Goal: Navigation & Orientation: Find specific page/section

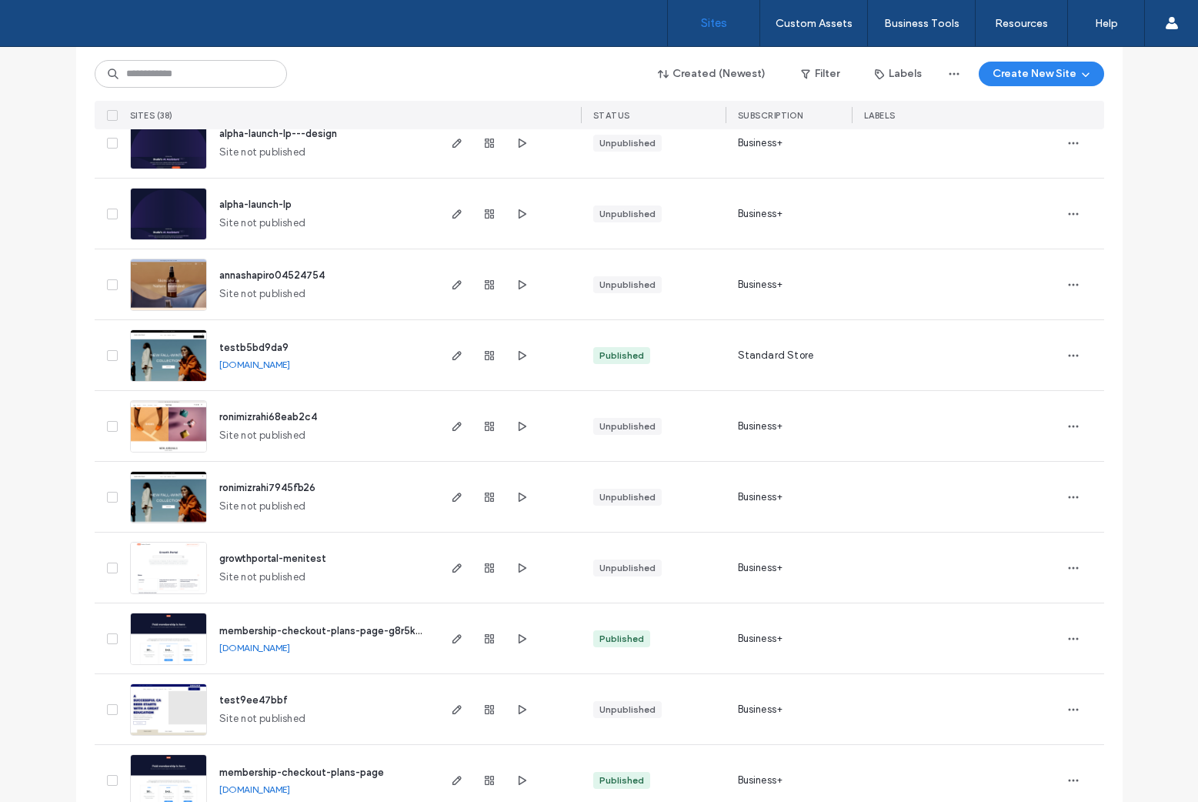
scroll to position [1254, 0]
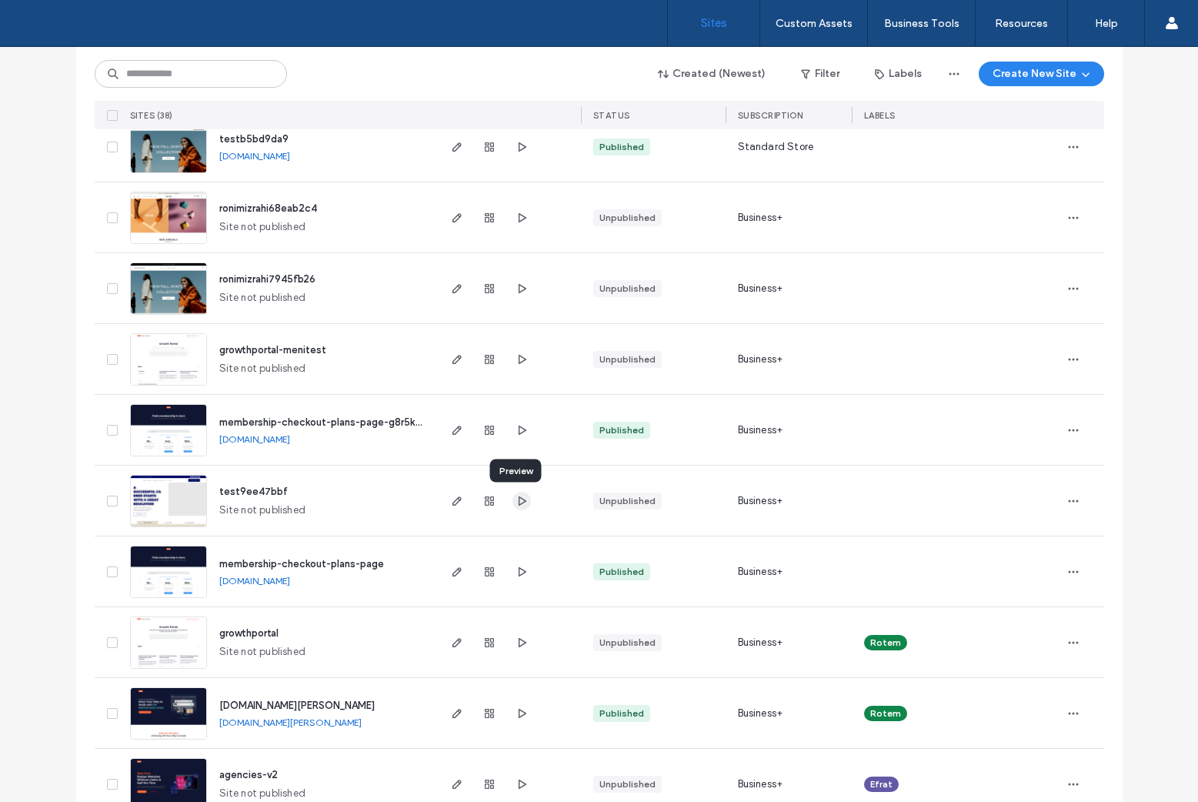
click at [518, 496] on use "button" at bounding box center [522, 500] width 8 height 9
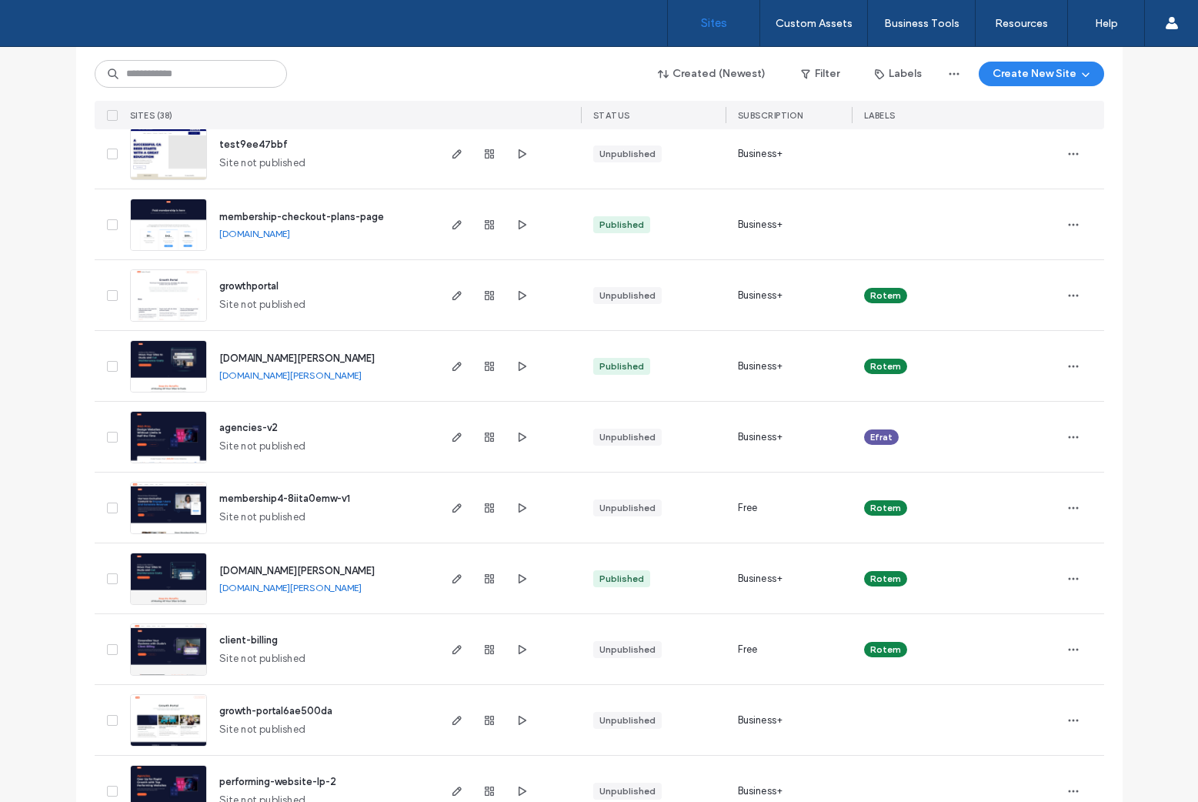
scroll to position [1592, 0]
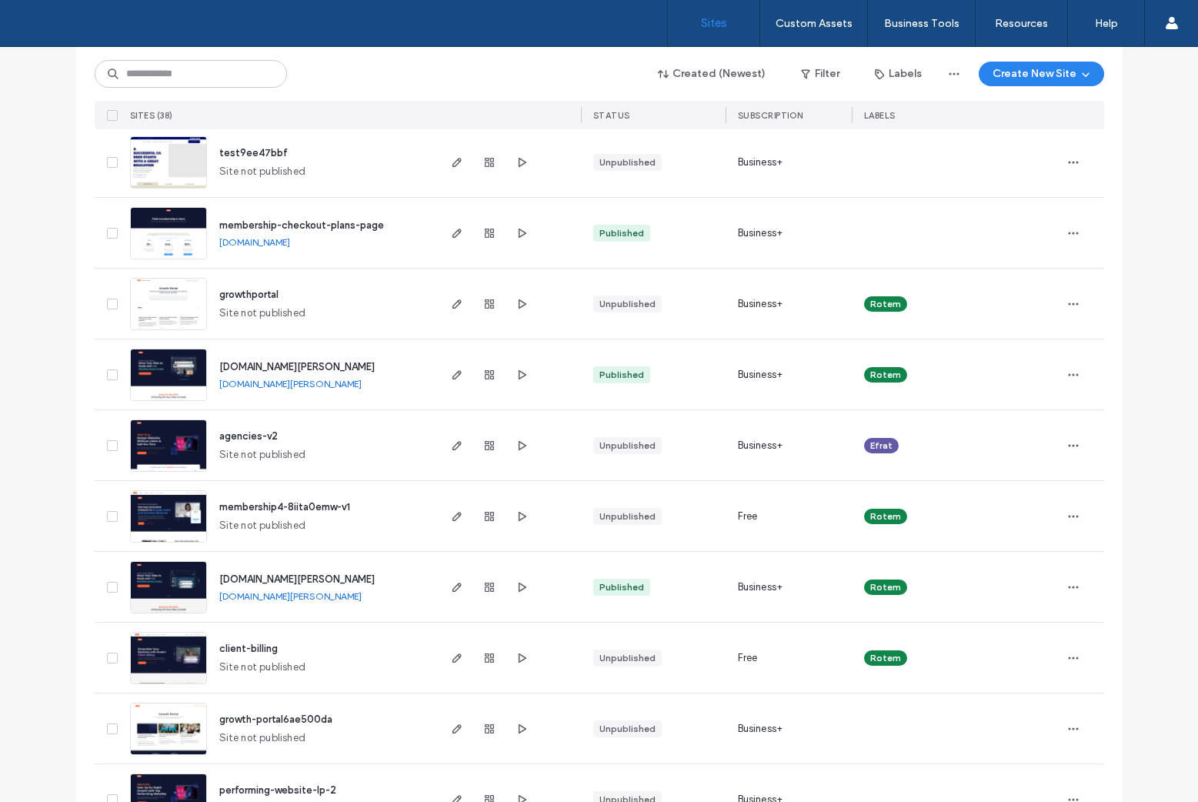
click at [290, 242] on link "membership-checkout-plans-page.multiscreensite.com" at bounding box center [254, 242] width 71 height 12
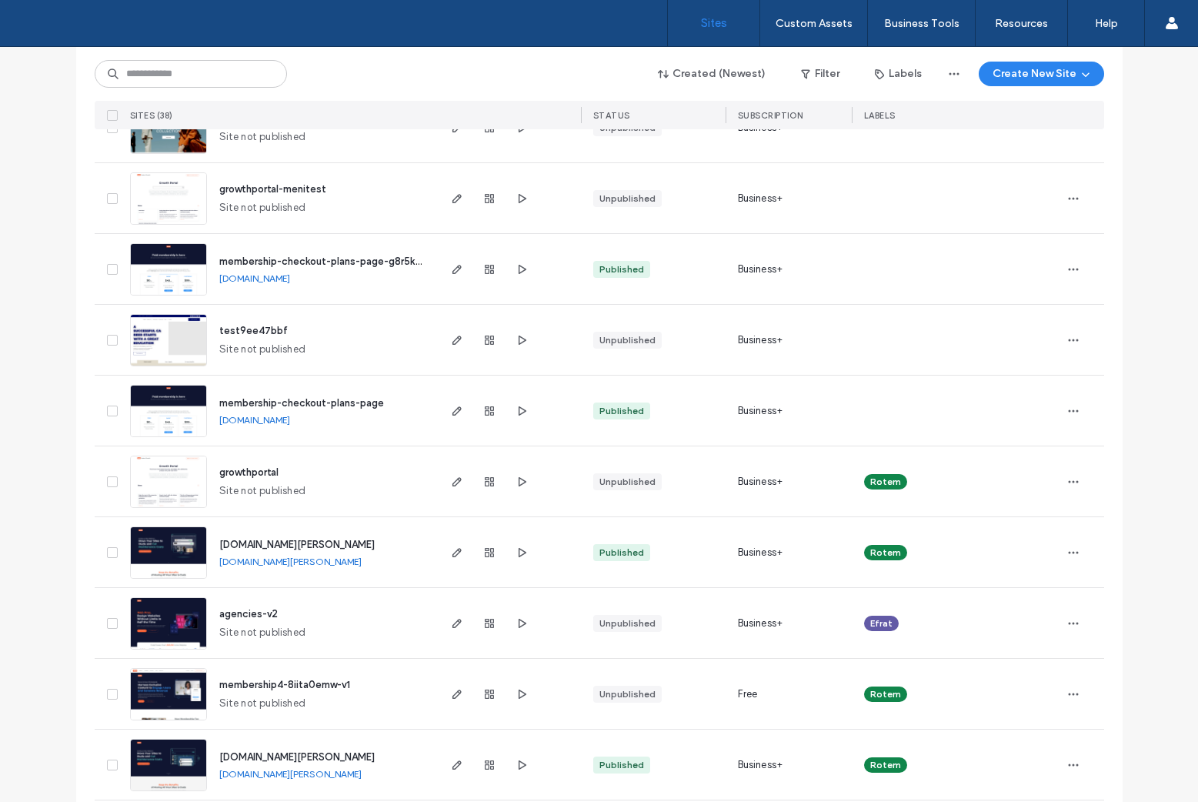
scroll to position [1398, 0]
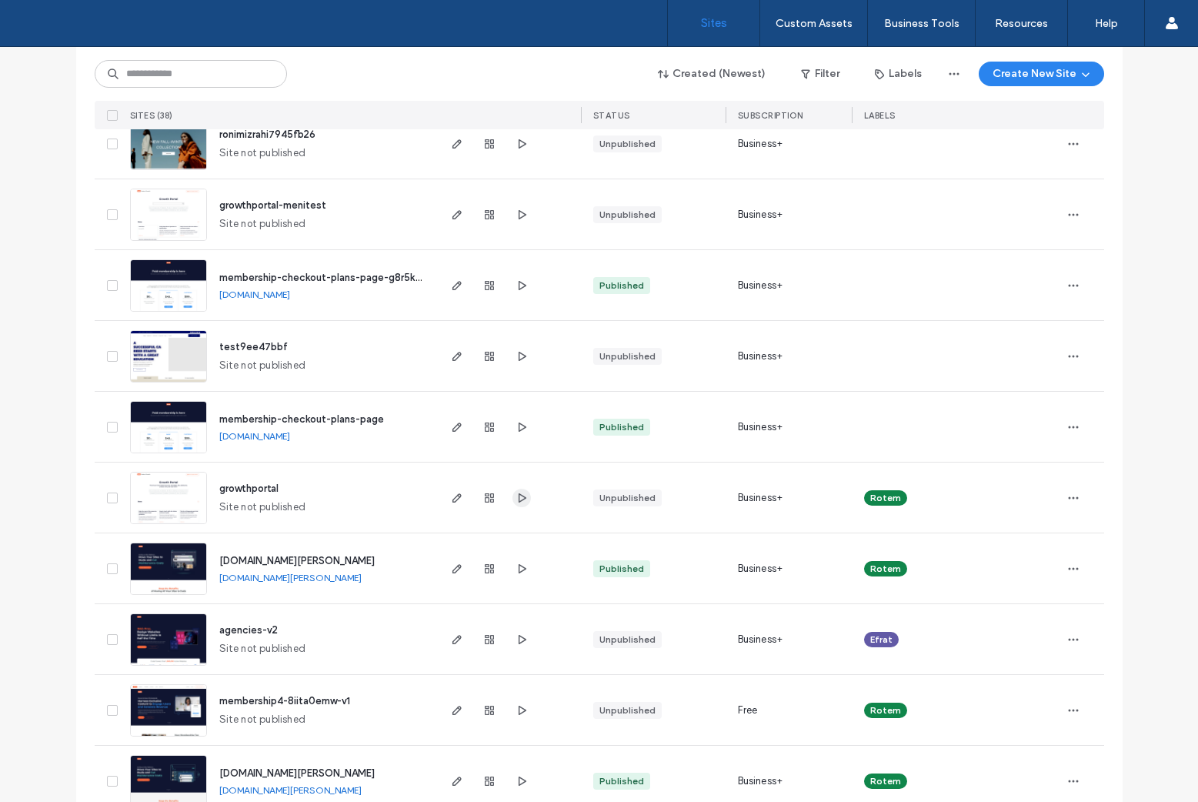
click at [516, 493] on icon "button" at bounding box center [522, 498] width 12 height 12
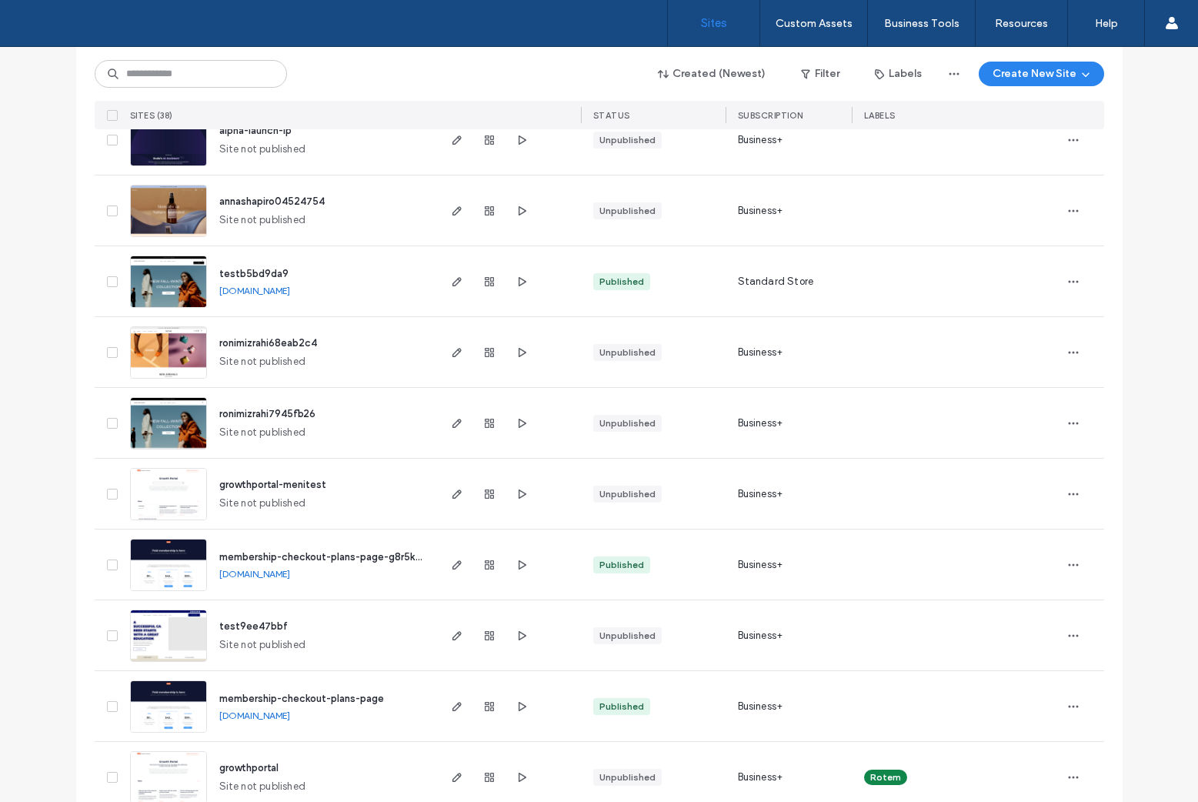
scroll to position [1105, 0]
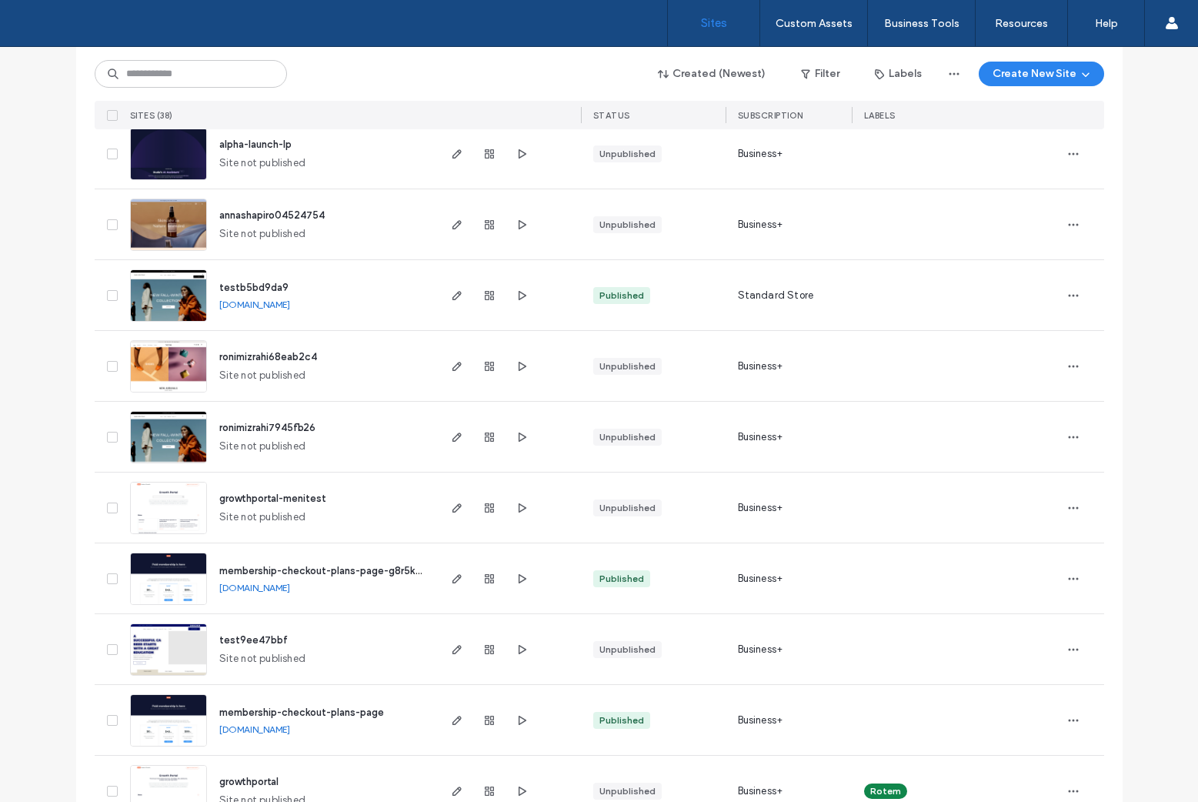
click at [282, 309] on link "testb5bd9da9.multiscreensite.com" at bounding box center [254, 305] width 71 height 12
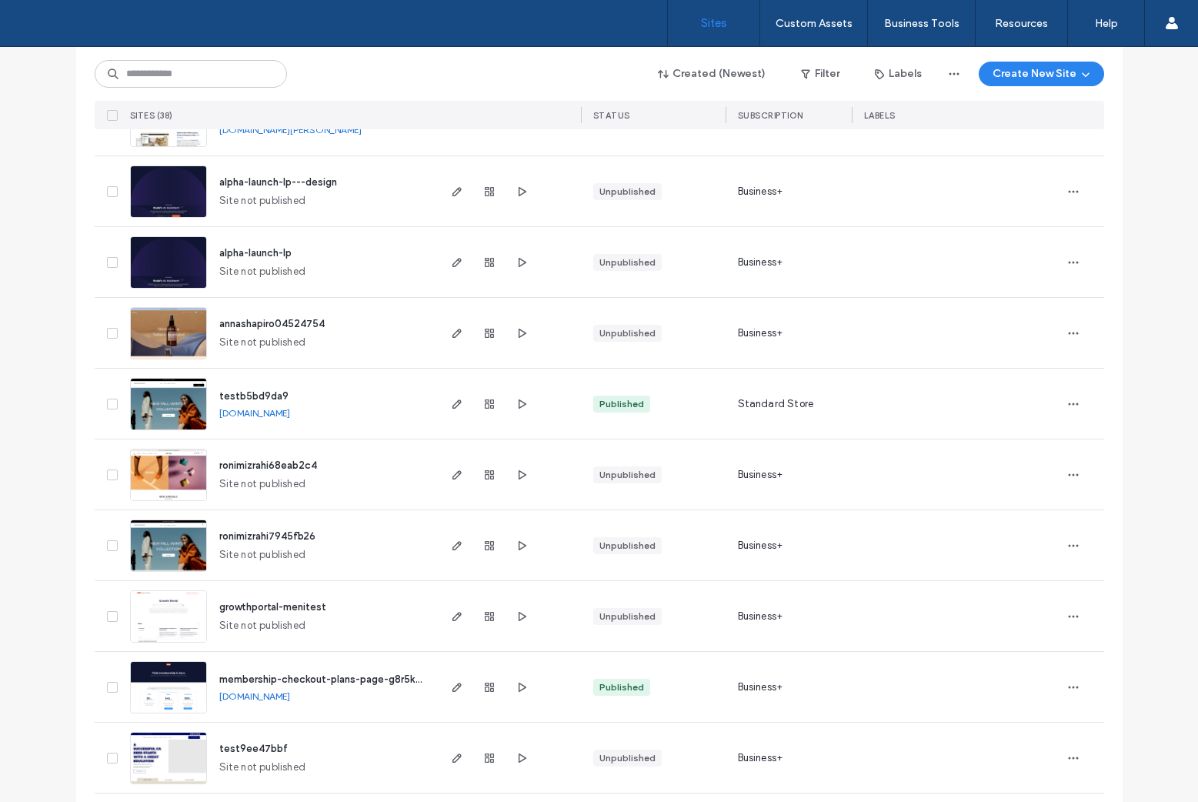
click at [290, 416] on link "testb5bd9da9.multiscreensite.com" at bounding box center [254, 413] width 71 height 12
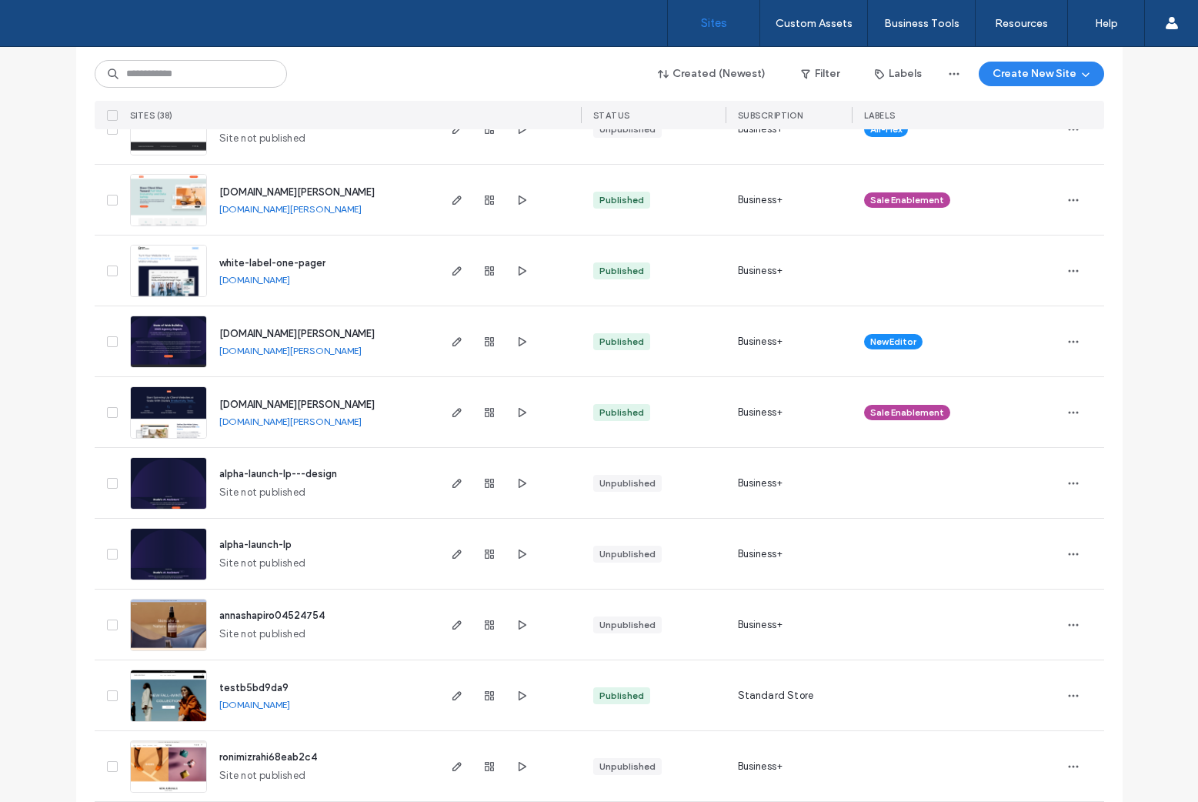
scroll to position [667, 0]
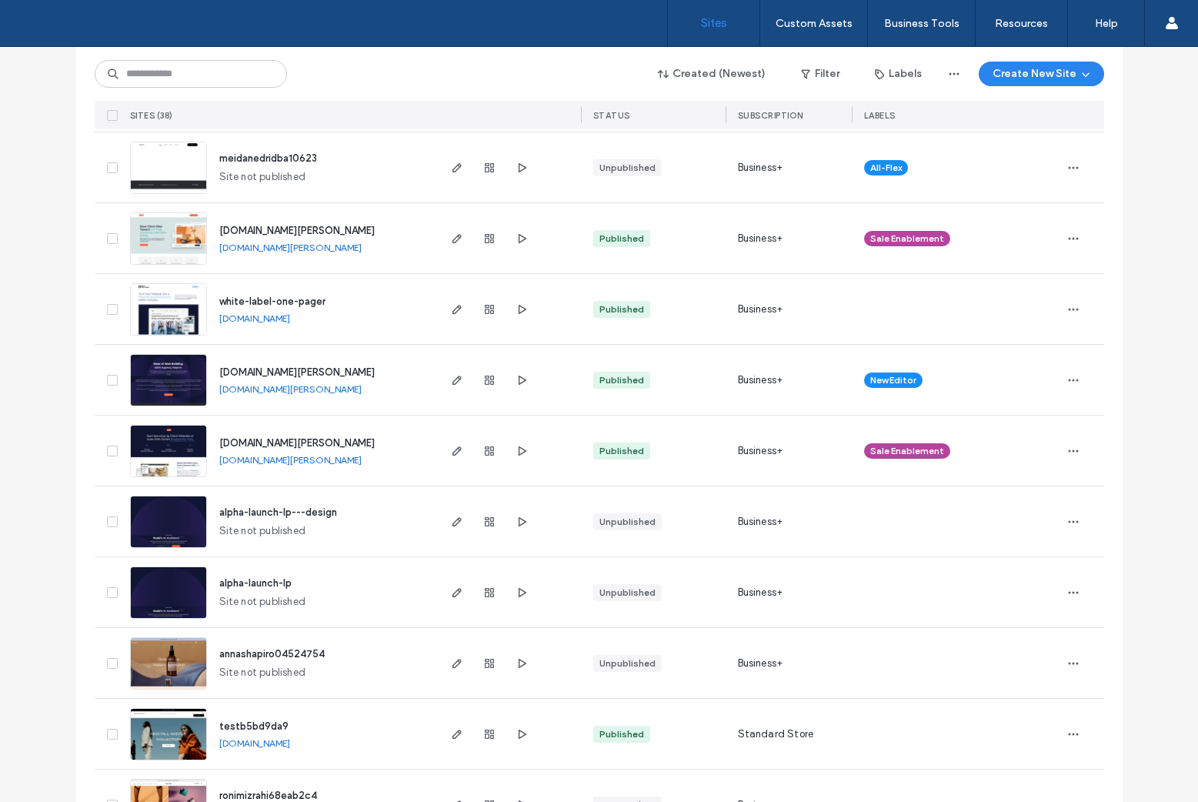
click at [499, 377] on div at bounding box center [489, 380] width 83 height 70
click at [518, 376] on use "button" at bounding box center [522, 379] width 8 height 9
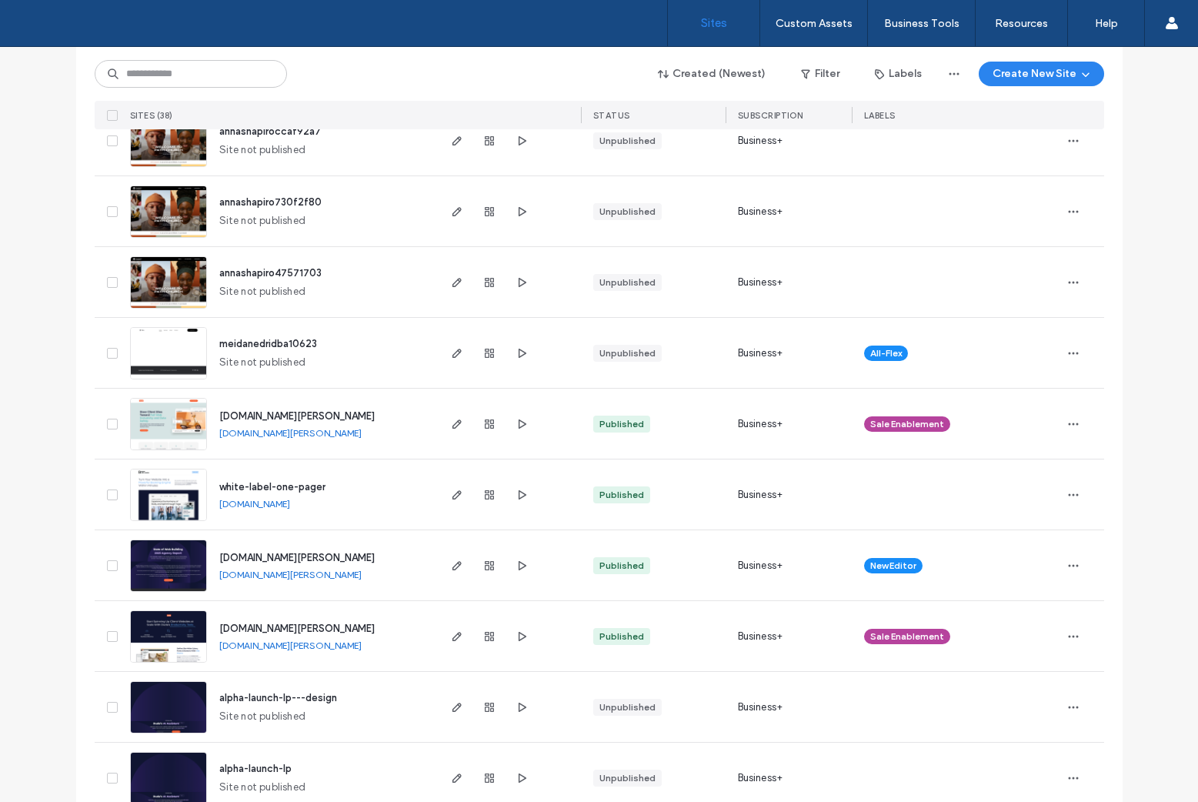
scroll to position [467, 0]
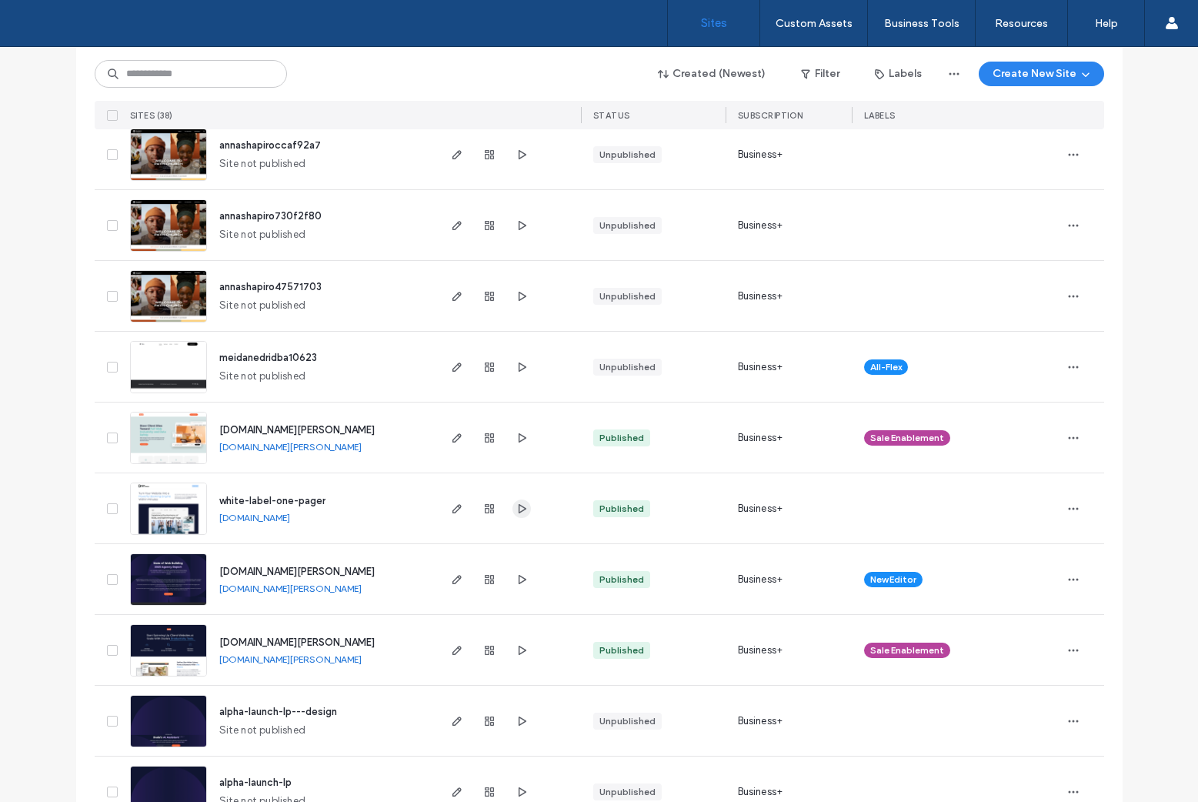
click at [516, 507] on icon "button" at bounding box center [522, 509] width 12 height 12
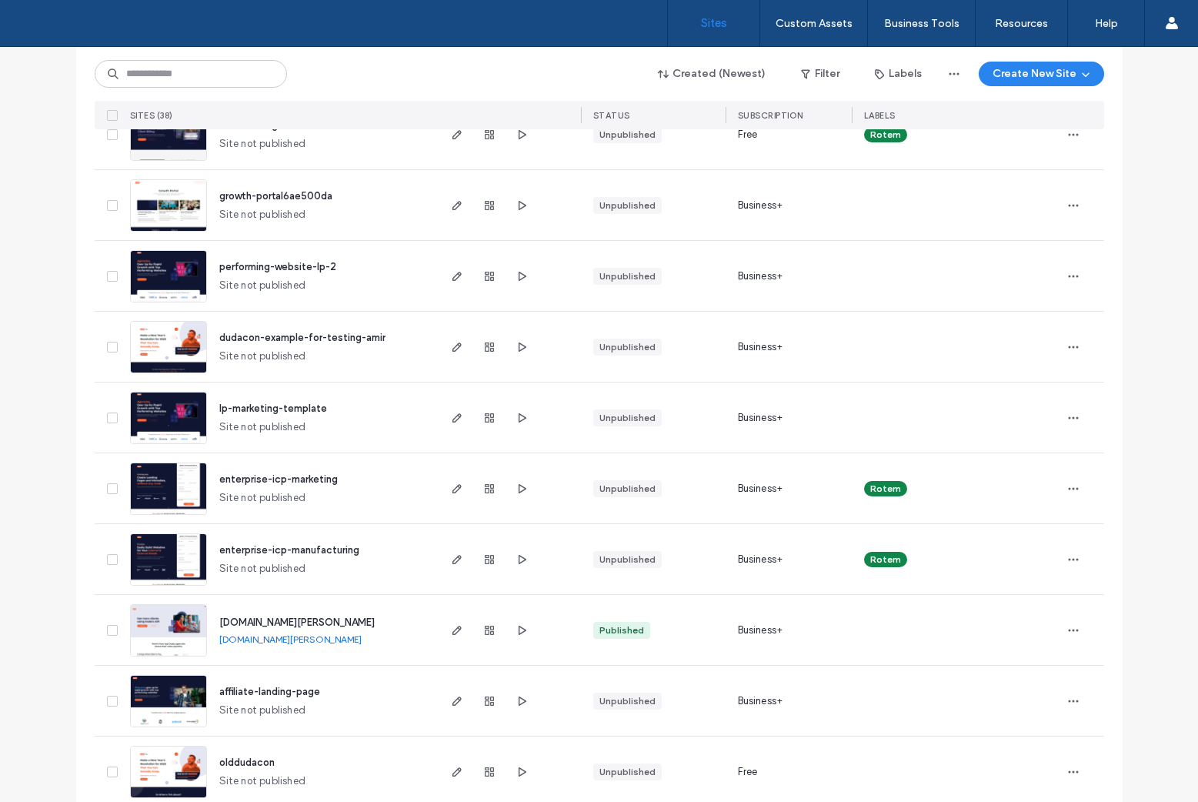
scroll to position [2210, 0]
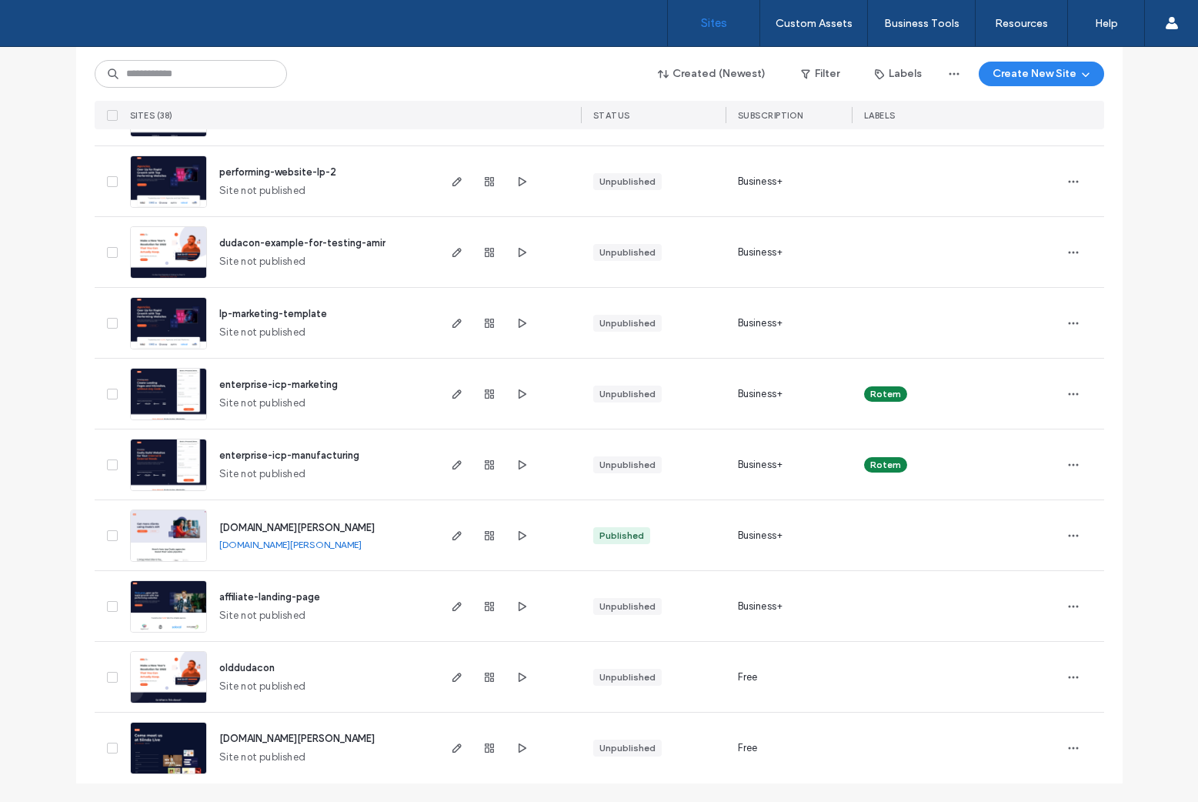
click at [260, 546] on link "getmoreclients.duda.co" at bounding box center [290, 545] width 142 height 12
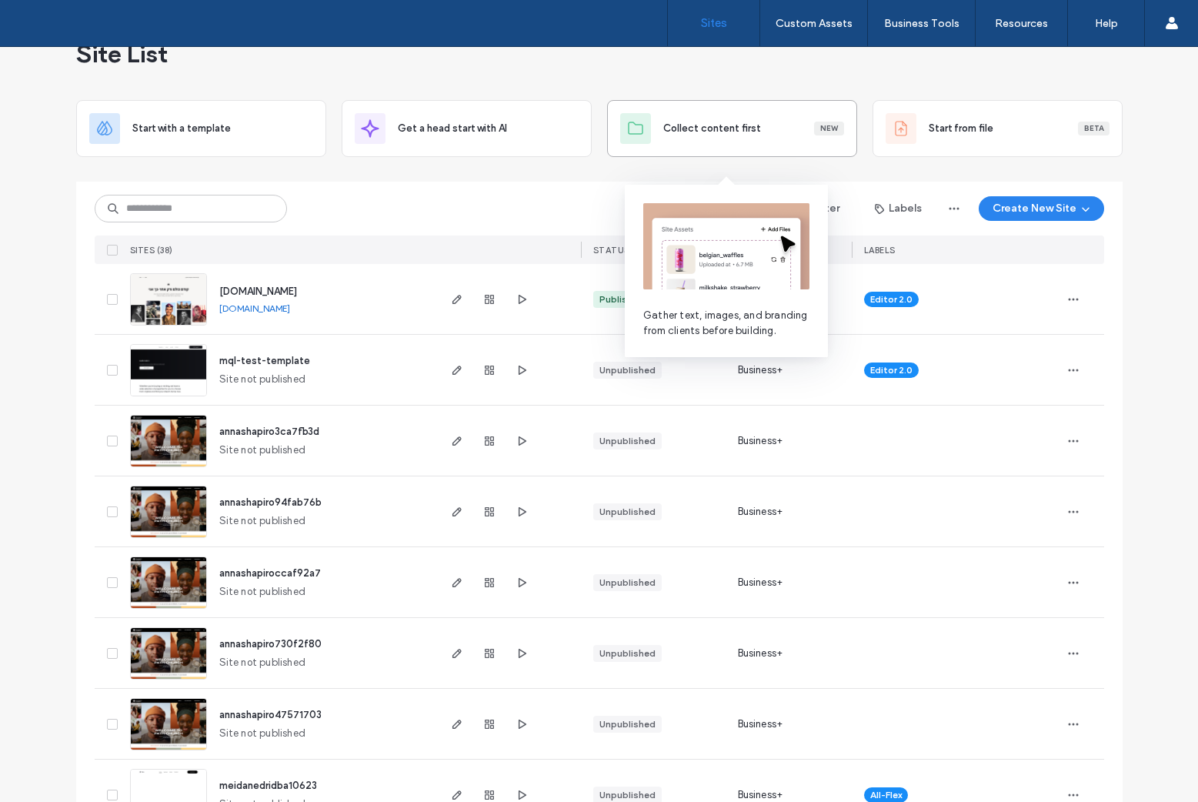
scroll to position [0, 0]
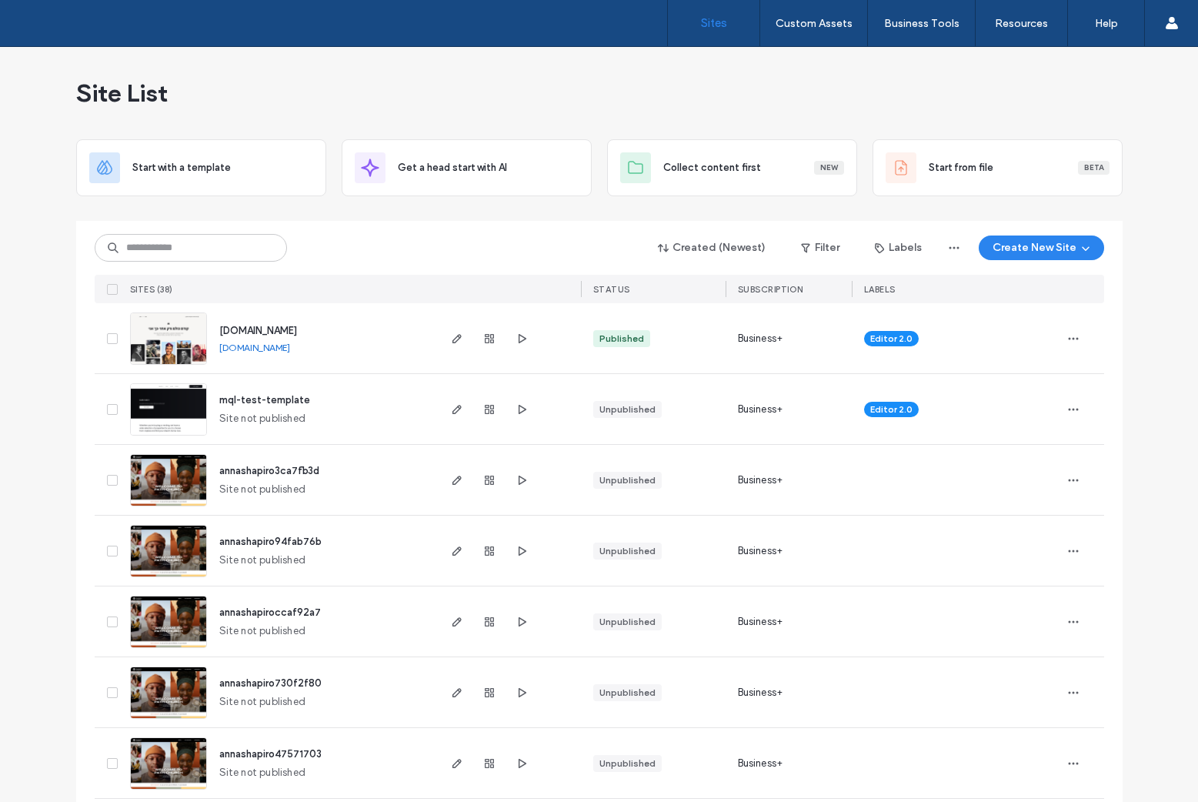
click at [426, 102] on div "Site List" at bounding box center [599, 93] width 1047 height 92
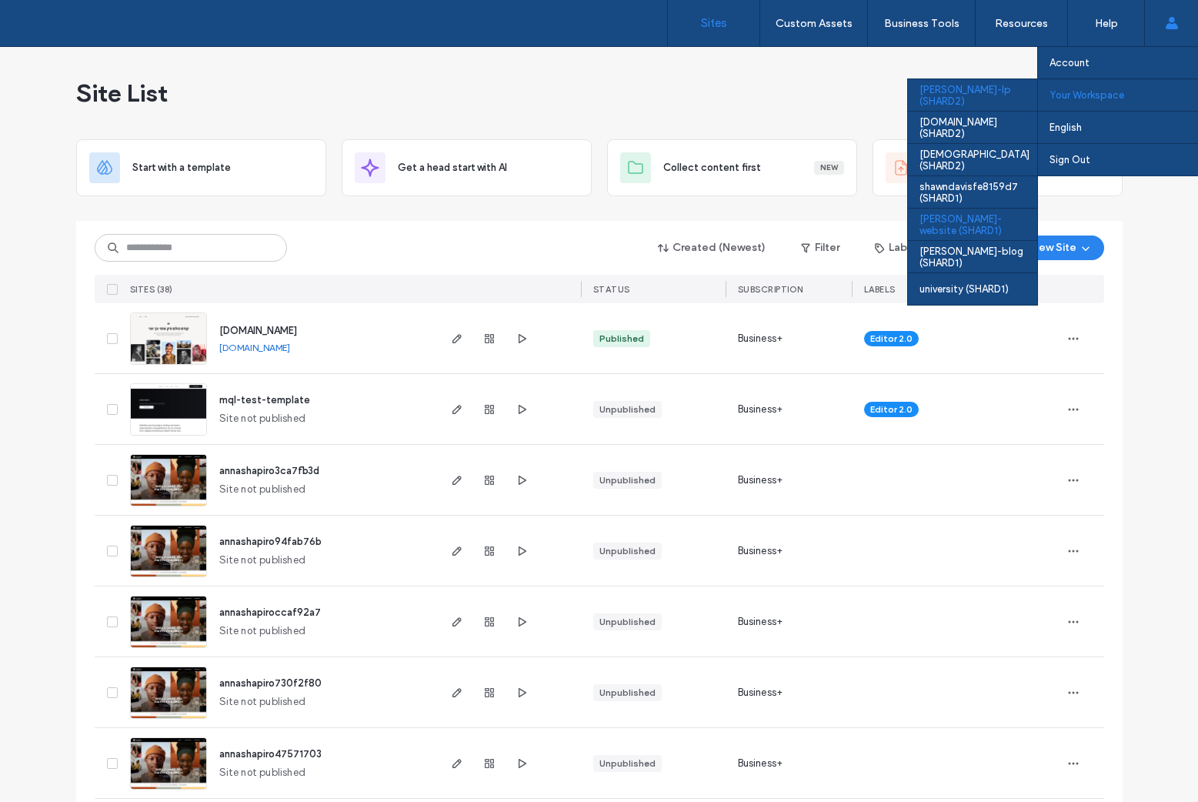
click at [966, 227] on div "duda-website (SHARD1)" at bounding box center [972, 224] width 129 height 32
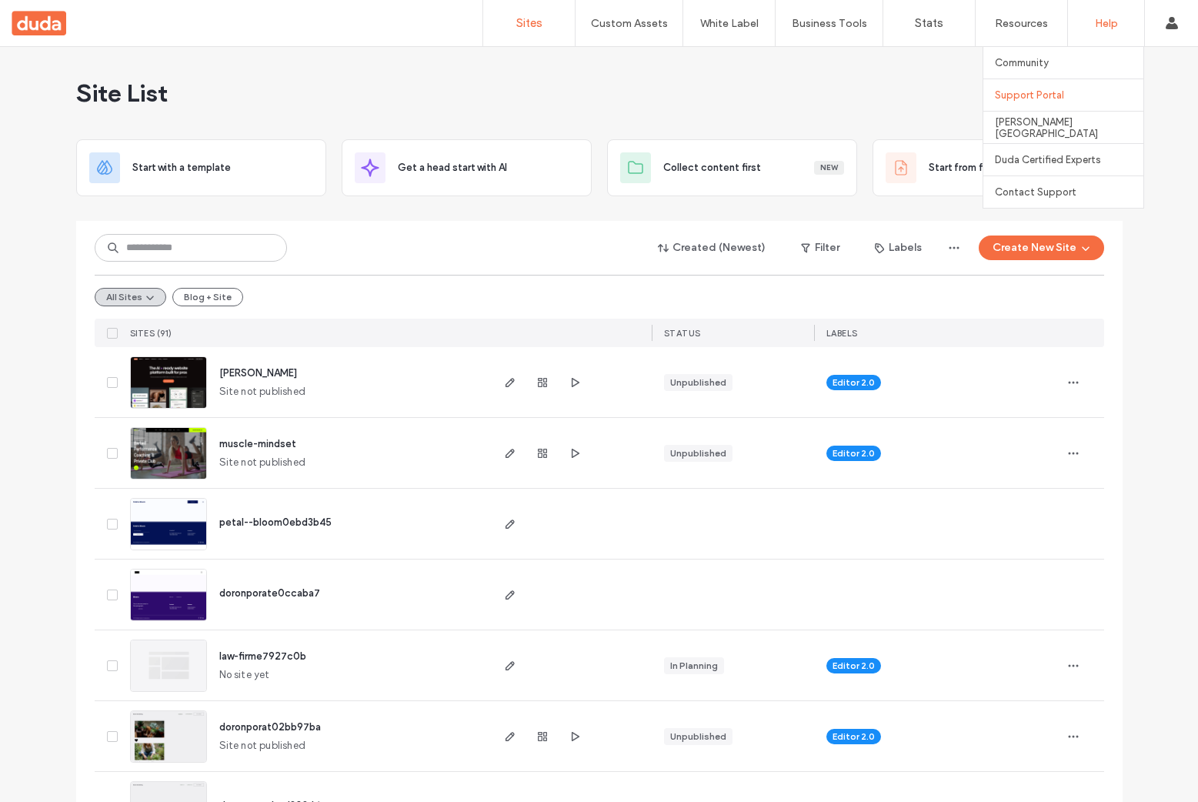
click at [1025, 100] on label "Support Portal" at bounding box center [1029, 95] width 69 height 12
click at [883, 99] on div "Site List" at bounding box center [599, 93] width 1047 height 92
click at [279, 594] on span "doronporate0ccaba7" at bounding box center [269, 593] width 101 height 12
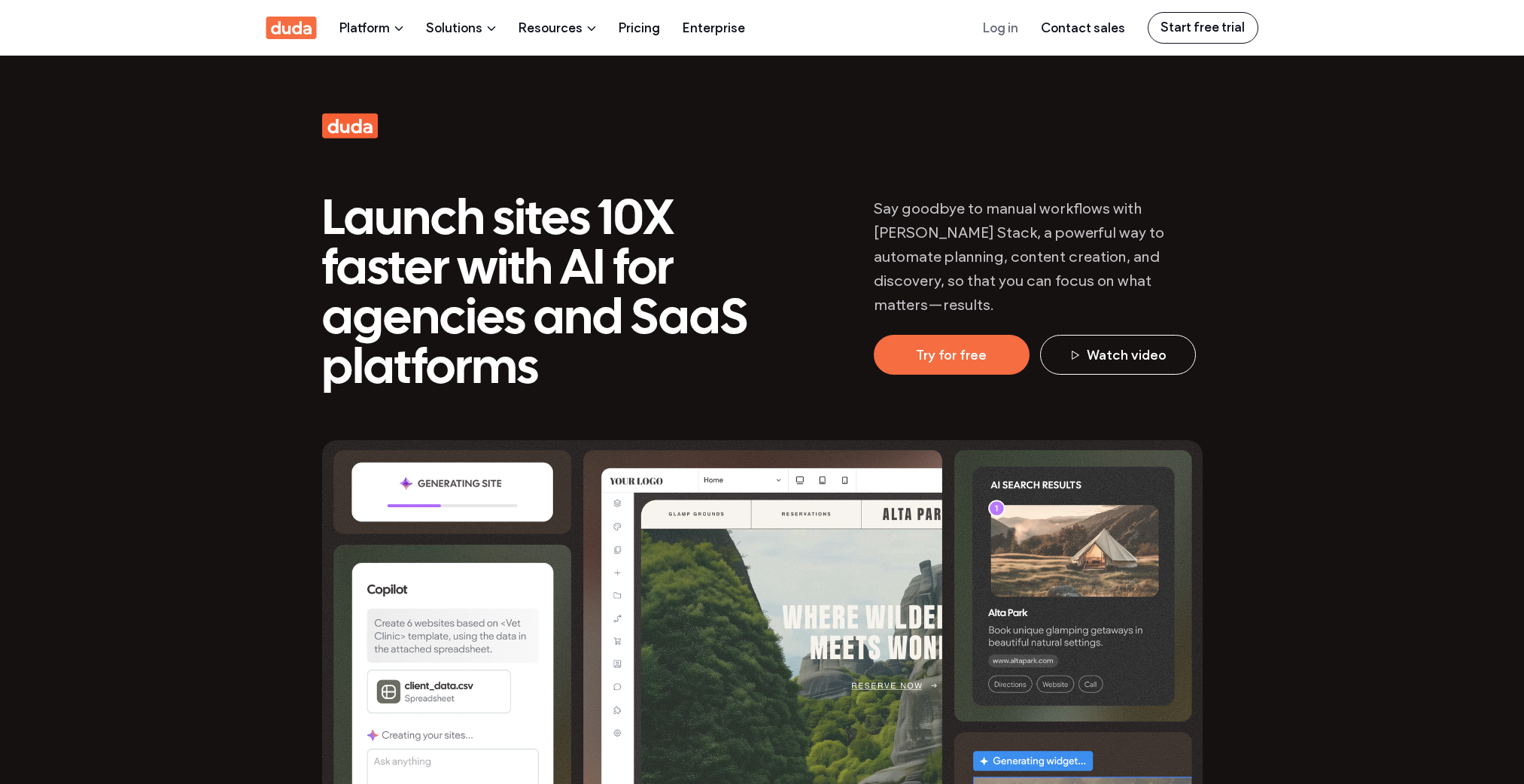
click at [878, 204] on span "Say goodbye to manual workflows with [PERSON_NAME] Stack, a powerful way to aut…" at bounding box center [1019, 256] width 290 height 114
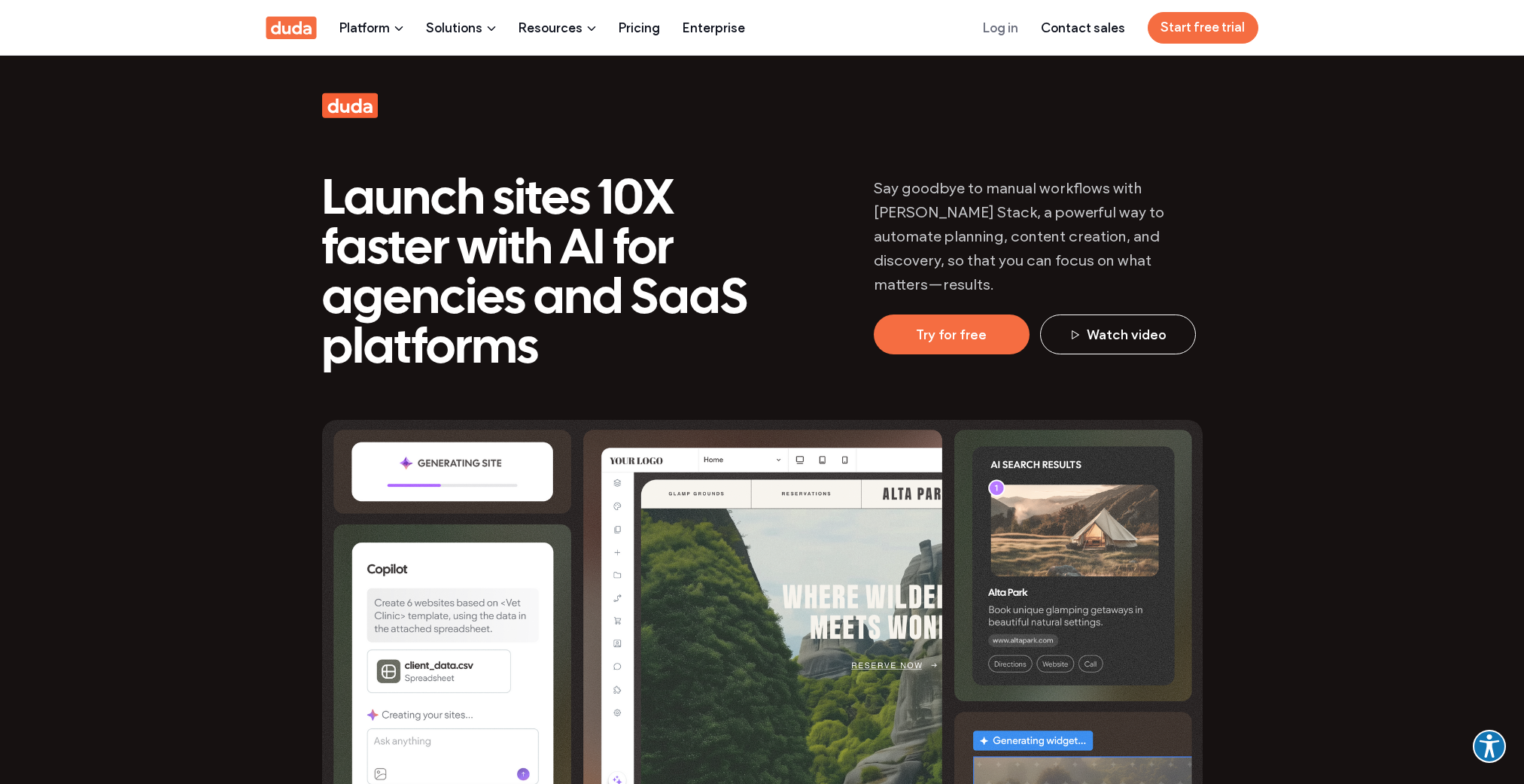
scroll to position [20, 0]
